Goal: Browse casually: Explore the website without a specific task or goal

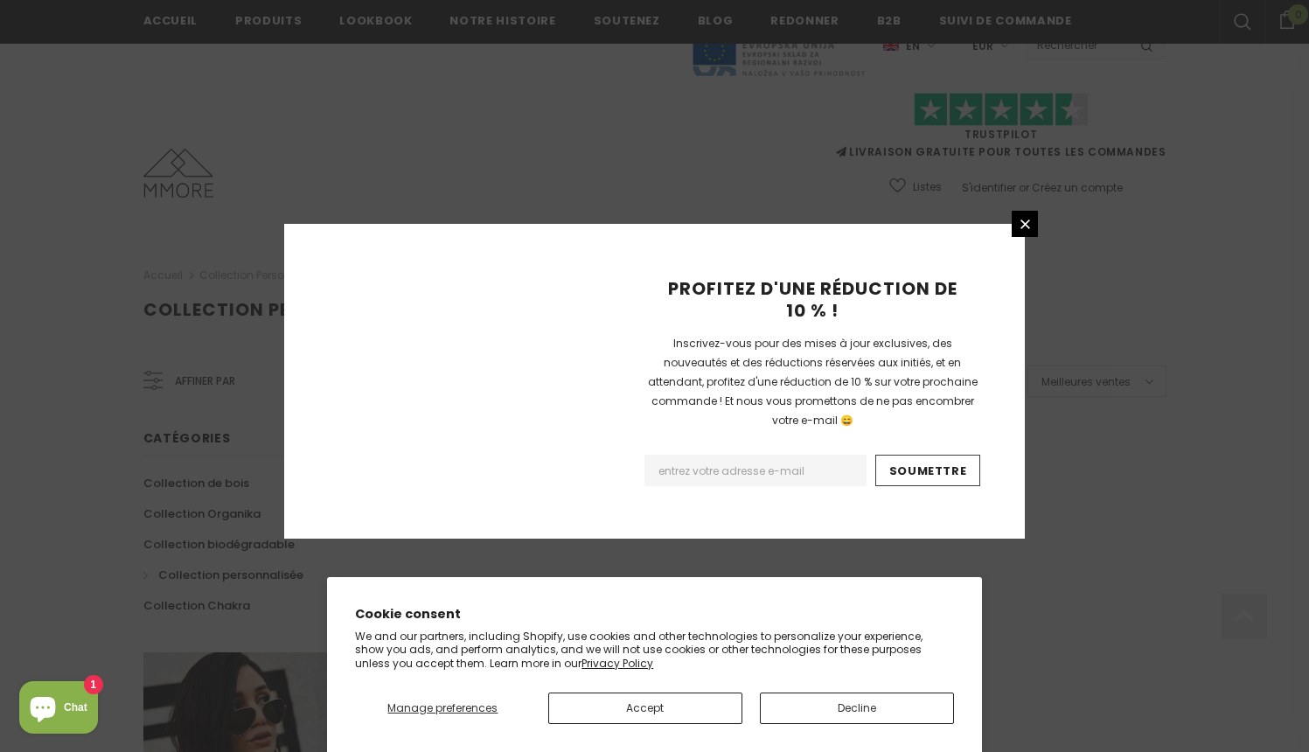
scroll to position [1083, 0]
